Goal: Task Accomplishment & Management: Use online tool/utility

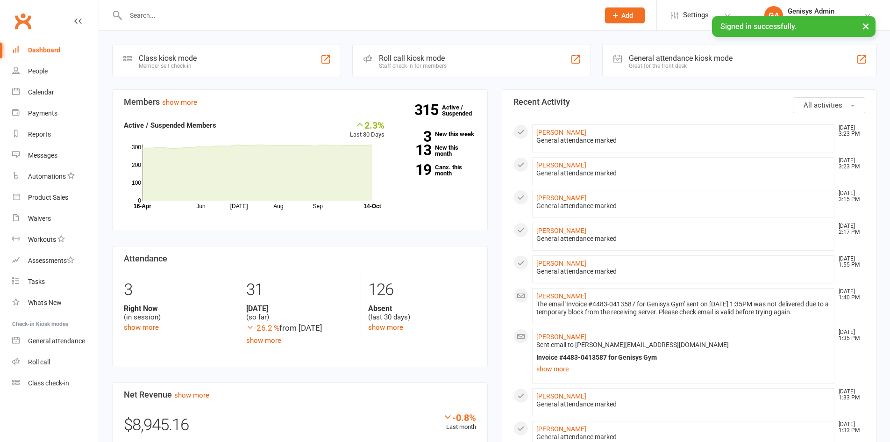
click at [860, 61] on div at bounding box center [861, 59] width 11 height 11
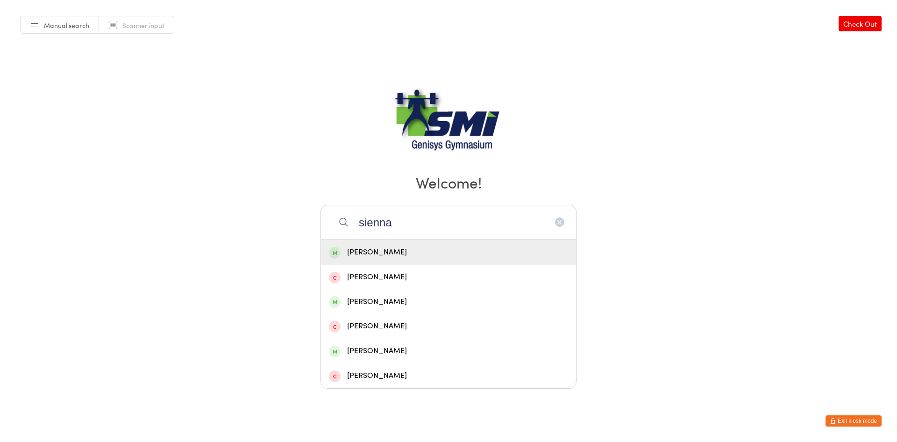
type input "sienna"
click at [335, 256] on span at bounding box center [335, 253] width 12 height 12
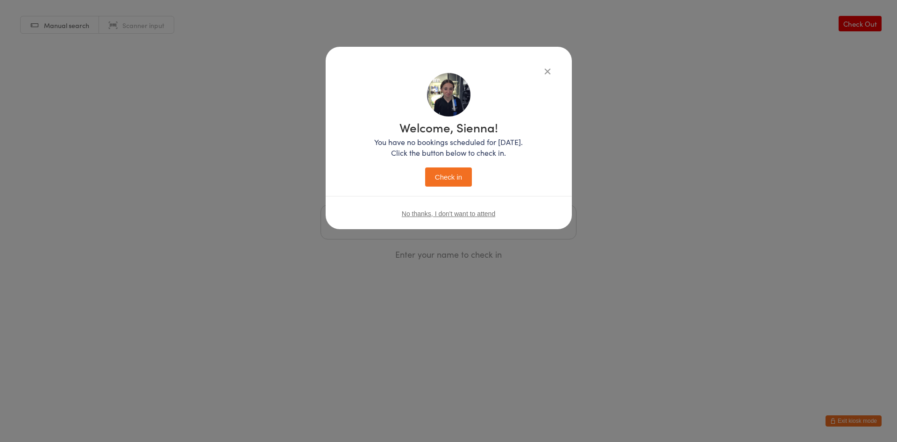
click at [548, 70] on icon "button" at bounding box center [548, 71] width 10 height 10
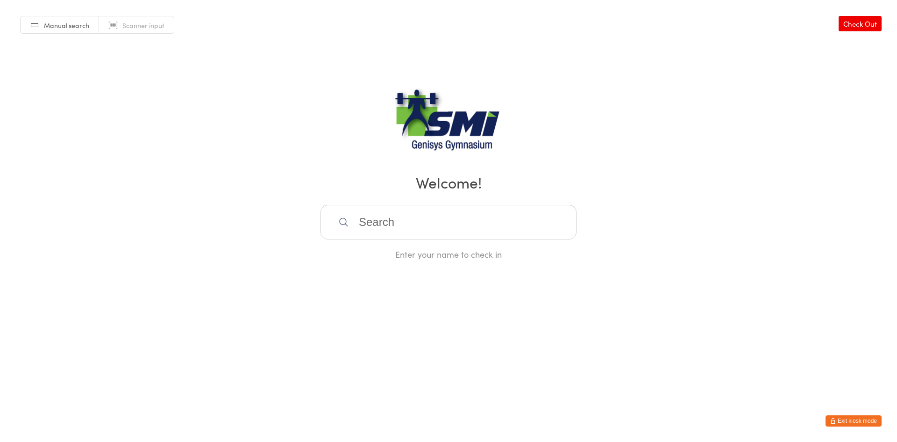
click at [409, 229] on input "search" at bounding box center [449, 222] width 256 height 35
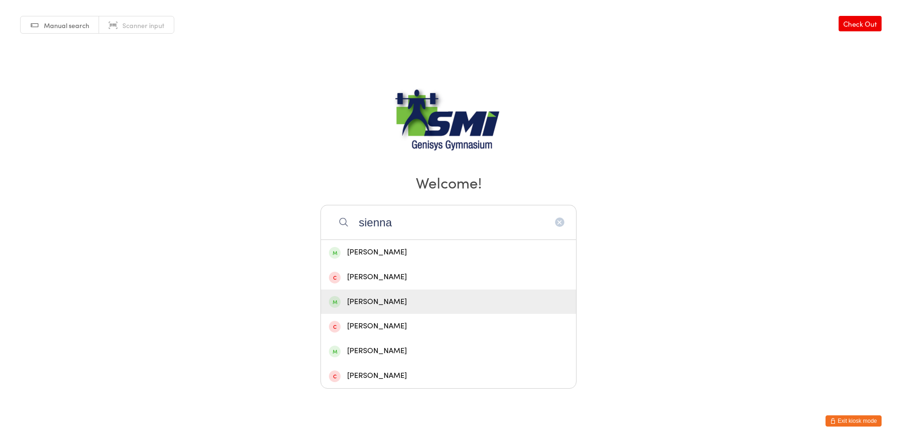
type input "sienna"
click at [326, 305] on div "[PERSON_NAME]" at bounding box center [448, 301] width 255 height 25
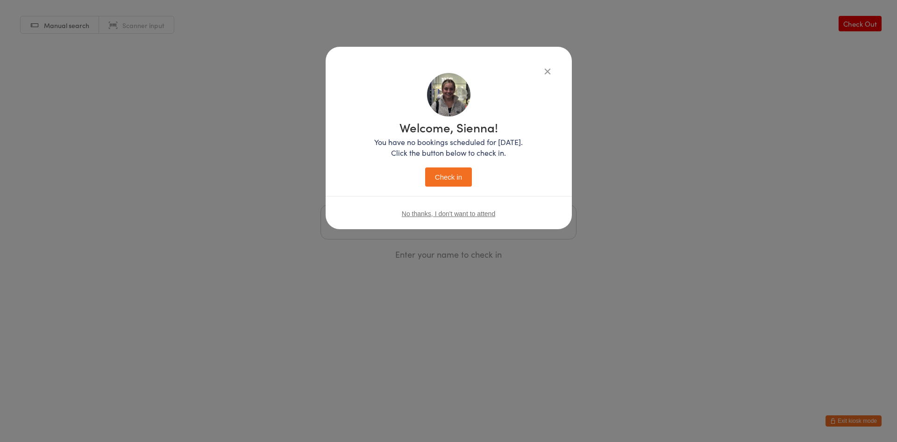
click at [447, 179] on button "Check in" at bounding box center [448, 176] width 47 height 19
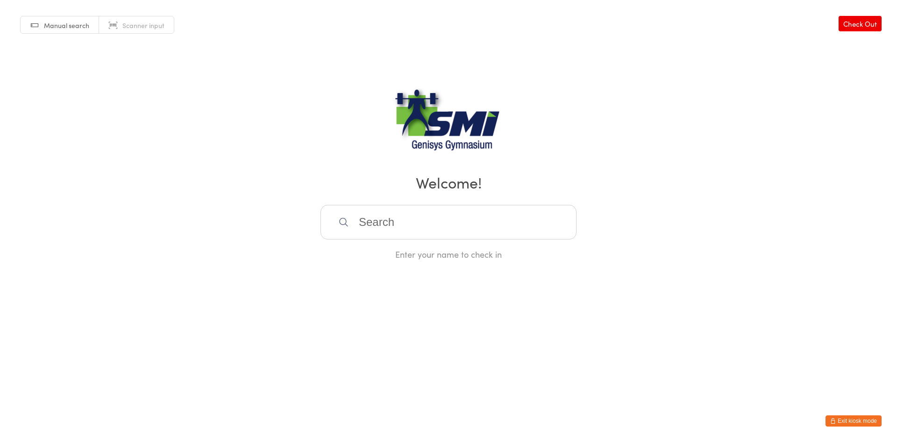
click at [852, 416] on button "Exit kiosk mode" at bounding box center [854, 420] width 56 height 11
